Goal: Task Accomplishment & Management: Manage account settings

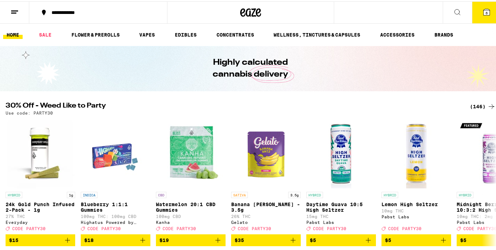
click at [16, 11] on icon at bounding box center [14, 11] width 8 height 8
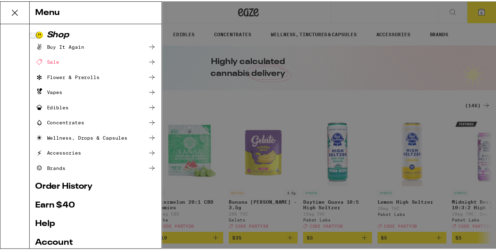
scroll to position [70, 0]
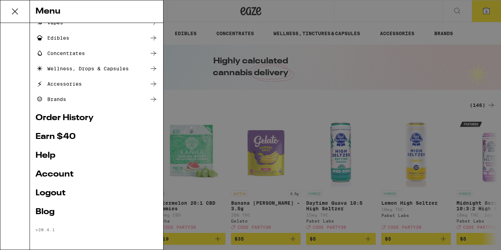
click at [48, 194] on link "Logout" at bounding box center [97, 193] width 122 height 8
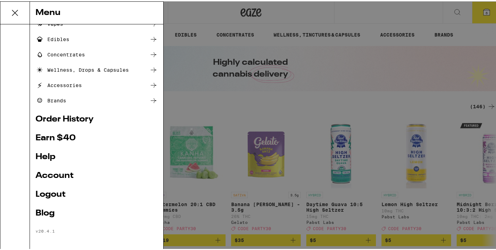
scroll to position [23, 0]
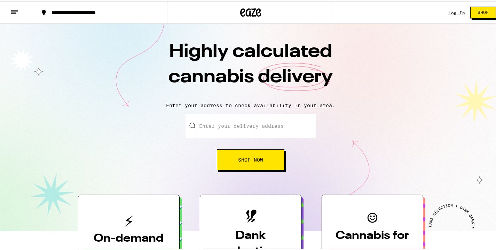
click at [453, 11] on link "Log In" at bounding box center [456, 11] width 17 height 5
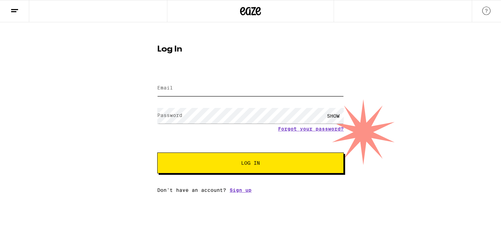
type input "[EMAIL_ADDRESS][DOMAIN_NAME]"
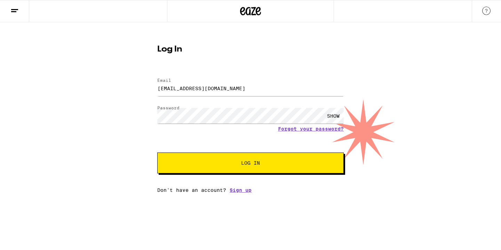
click at [264, 167] on button "Log In" at bounding box center [250, 162] width 187 height 21
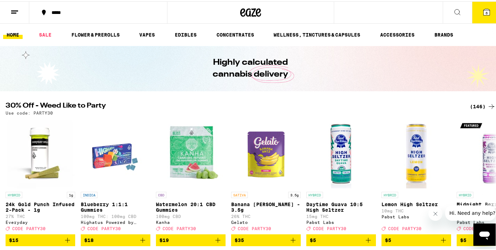
click at [16, 8] on icon at bounding box center [14, 11] width 8 height 8
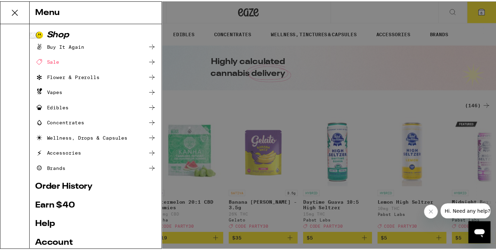
scroll to position [70, 0]
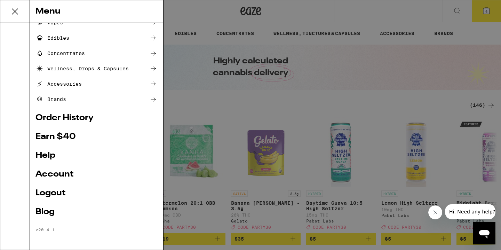
click at [51, 194] on link "Logout" at bounding box center [97, 193] width 122 height 8
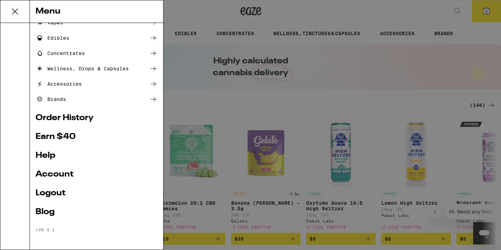
scroll to position [23, 0]
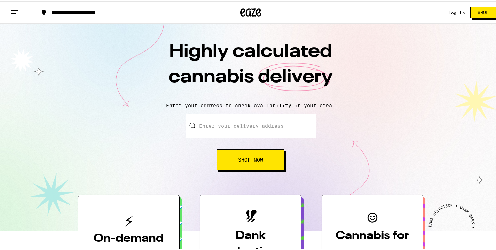
click at [15, 9] on line at bounding box center [14, 9] width 7 height 0
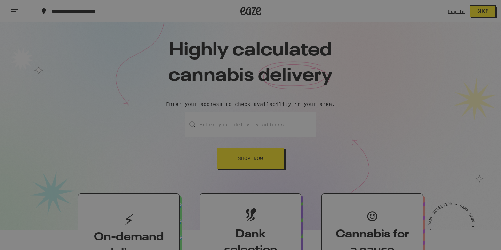
click at [103, 38] on span "Log In" at bounding box center [96, 36] width 19 height 5
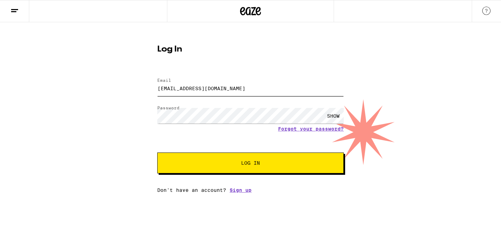
click at [157, 78] on div at bounding box center [157, 78] width 0 height 0
type input "[EMAIL_ADDRESS][DOMAIN_NAME]"
click at [264, 163] on span "Log In" at bounding box center [251, 162] width 130 height 5
